Goal: Task Accomplishment & Management: Manage account settings

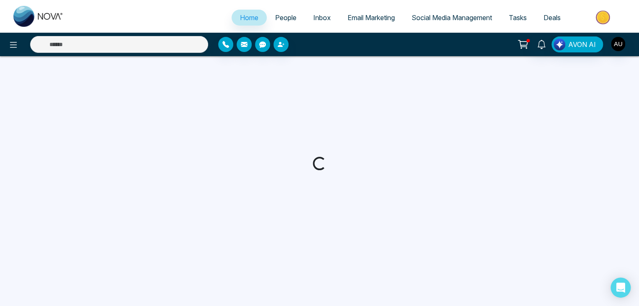
select select "*"
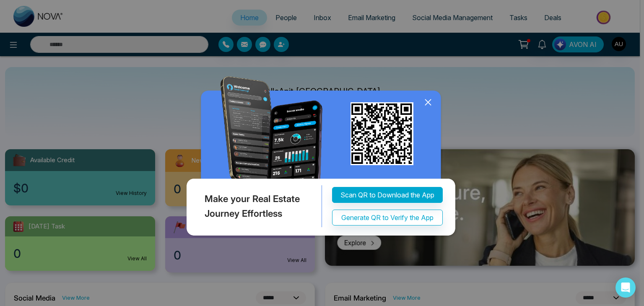
click at [425, 109] on icon at bounding box center [427, 102] width 13 height 13
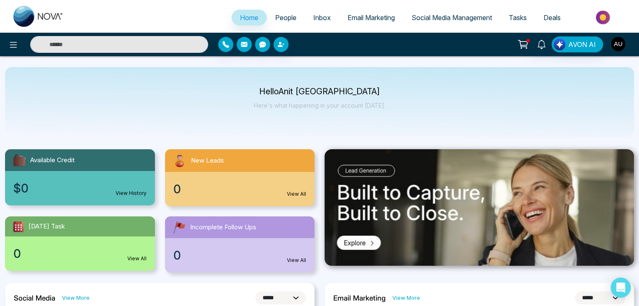
click at [618, 48] on img "button" at bounding box center [618, 44] width 14 height 14
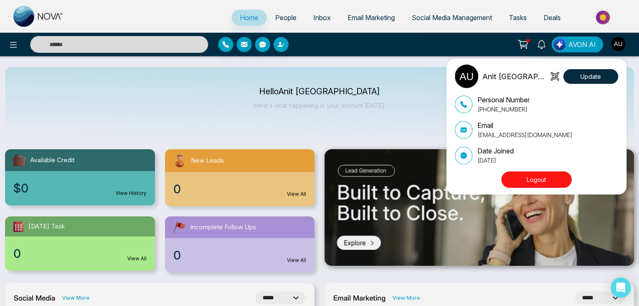
click at [535, 178] on button "Logout" at bounding box center [537, 179] width 70 height 16
